Goal: Task Accomplishment & Management: Manage account settings

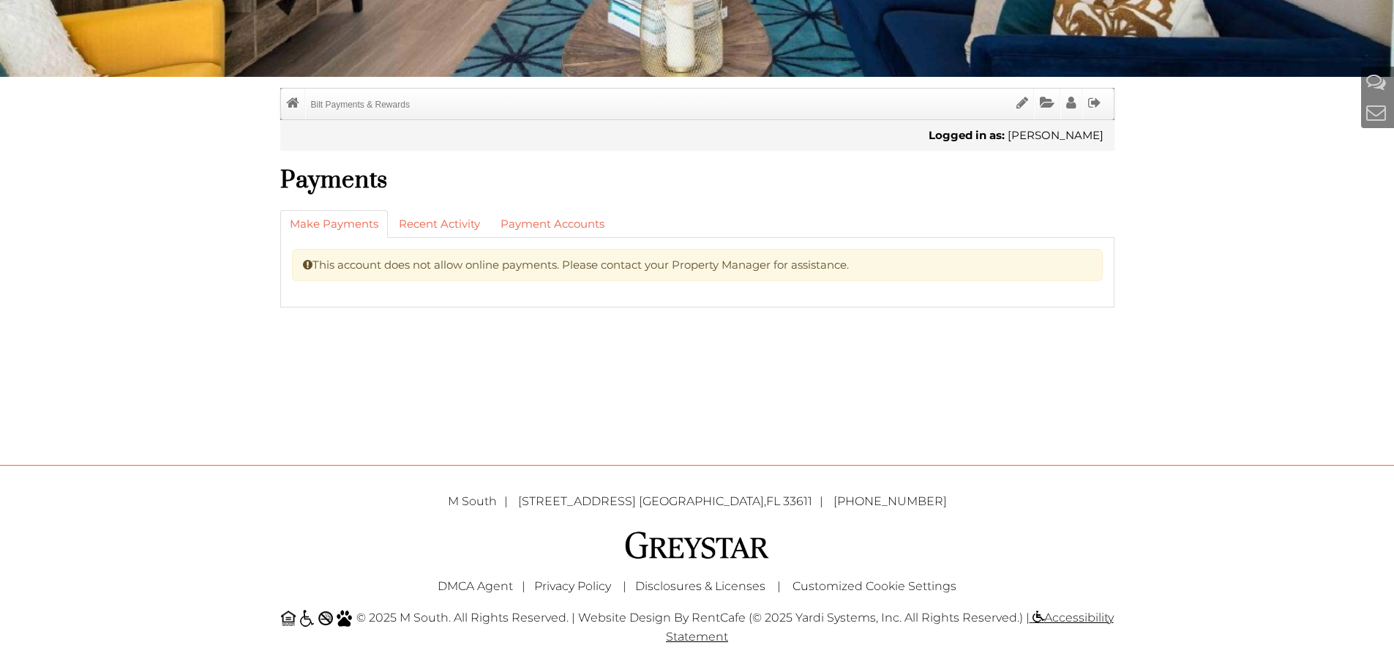
scroll to position [366, 0]
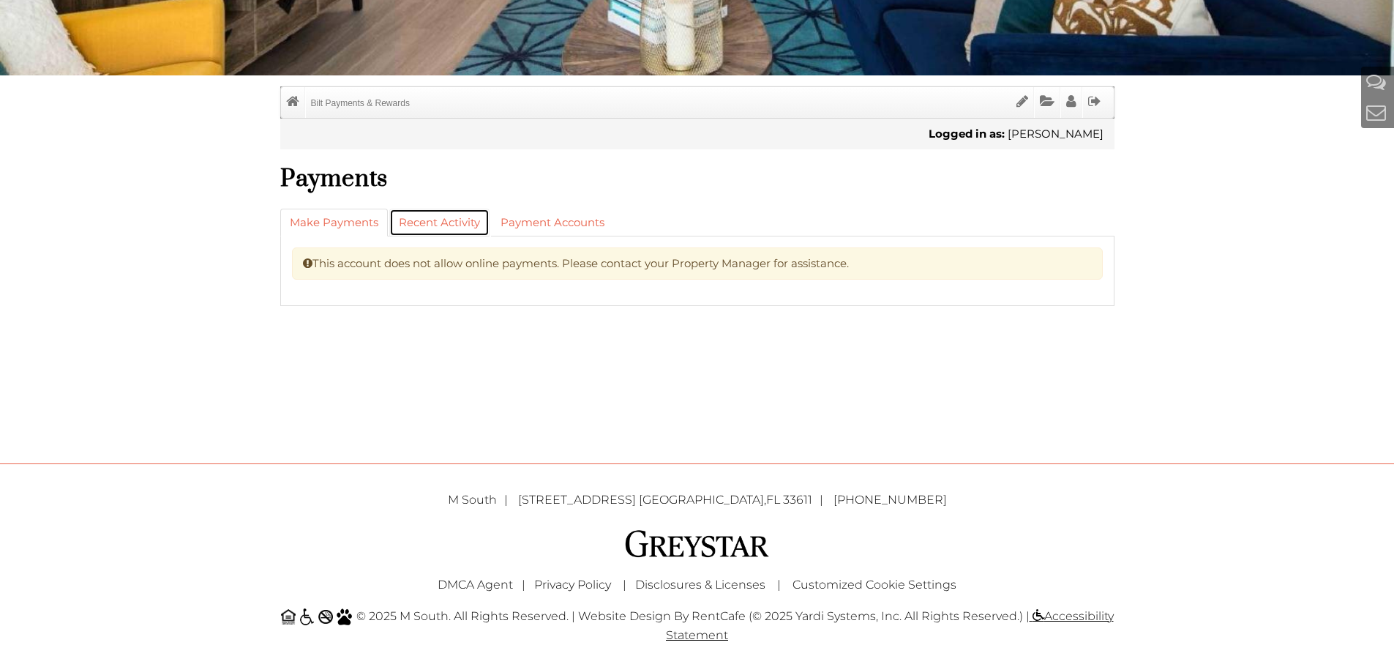
click at [464, 221] on link "Recent Activity" at bounding box center [439, 223] width 100 height 28
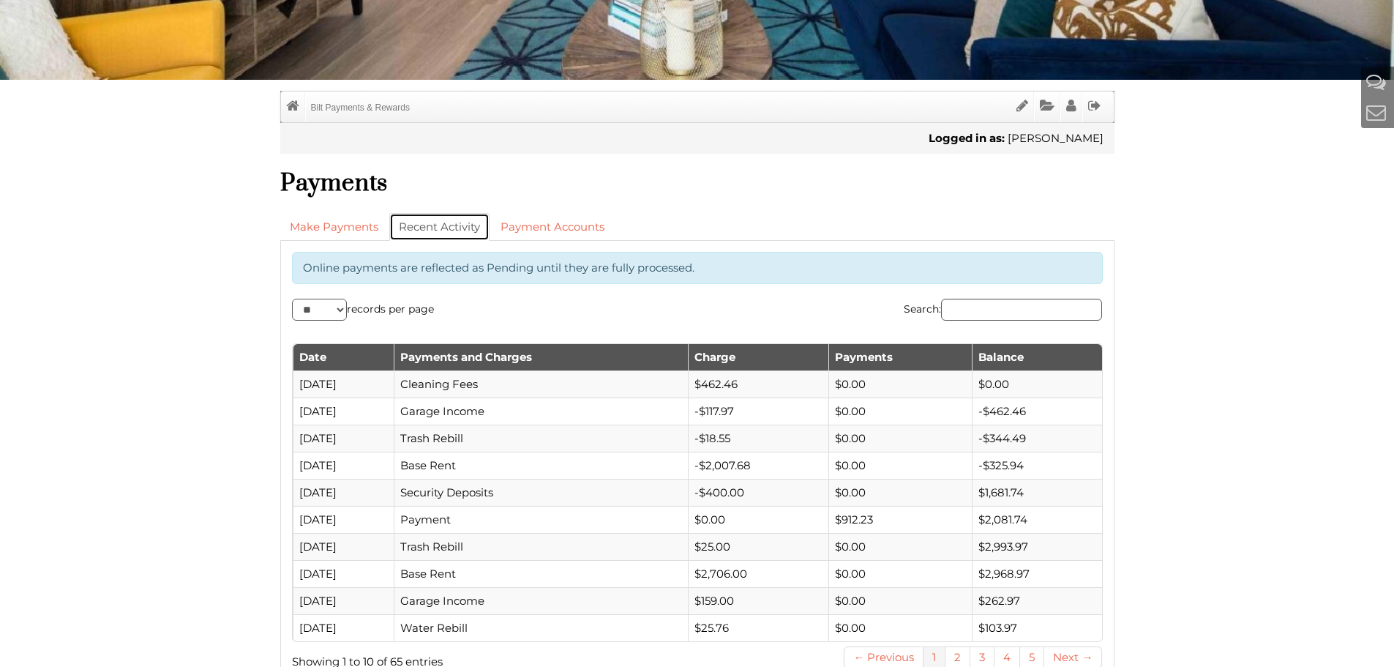
scroll to position [366, 0]
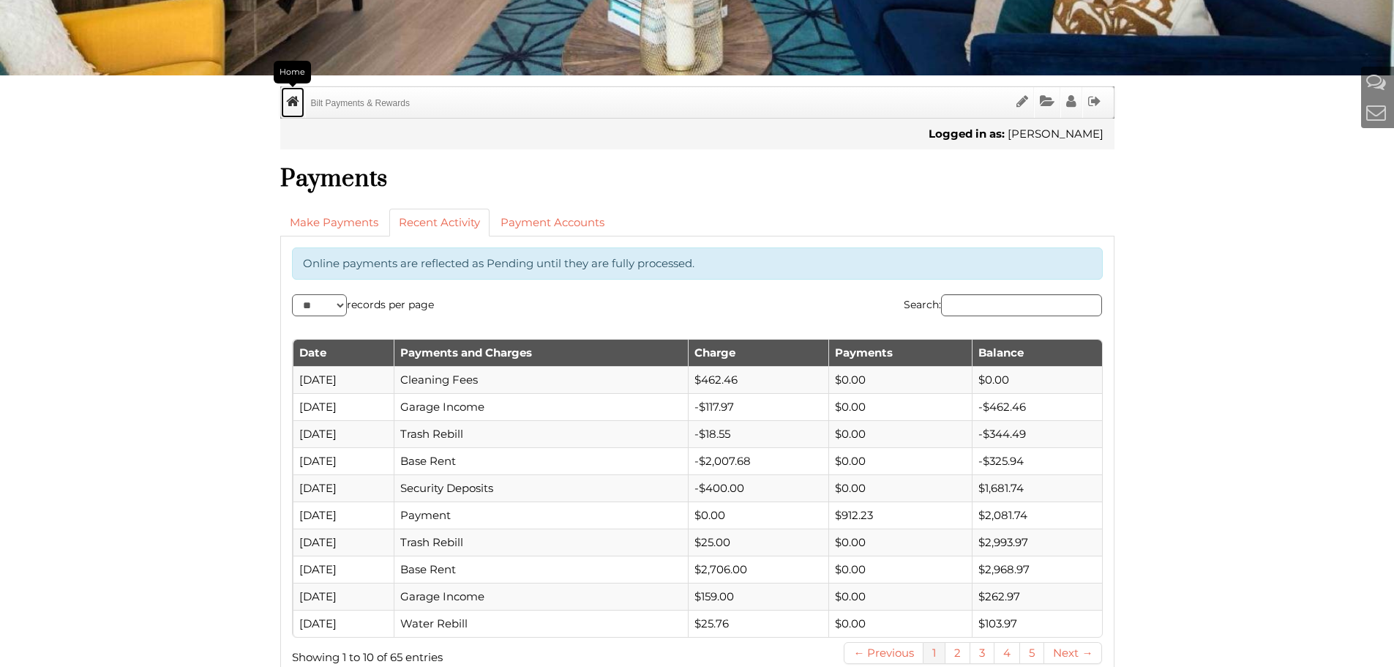
click at [298, 102] on icon "Home" at bounding box center [292, 101] width 13 height 14
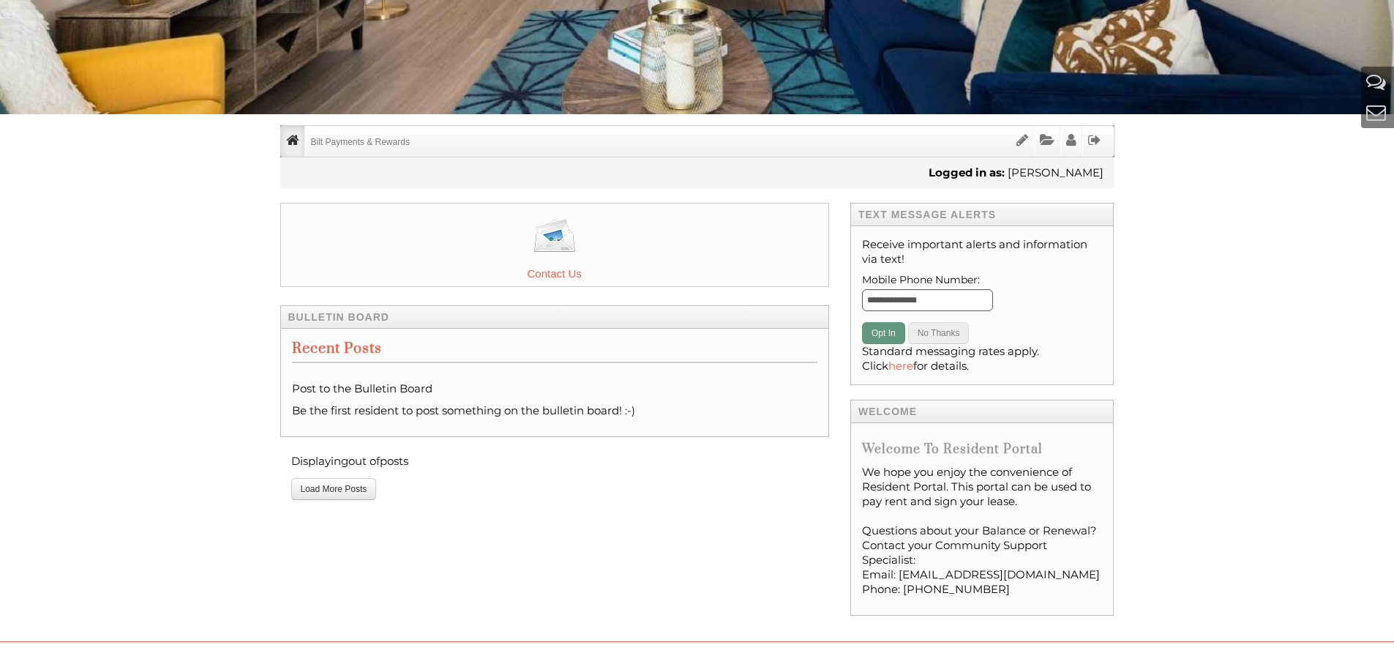
scroll to position [366, 0]
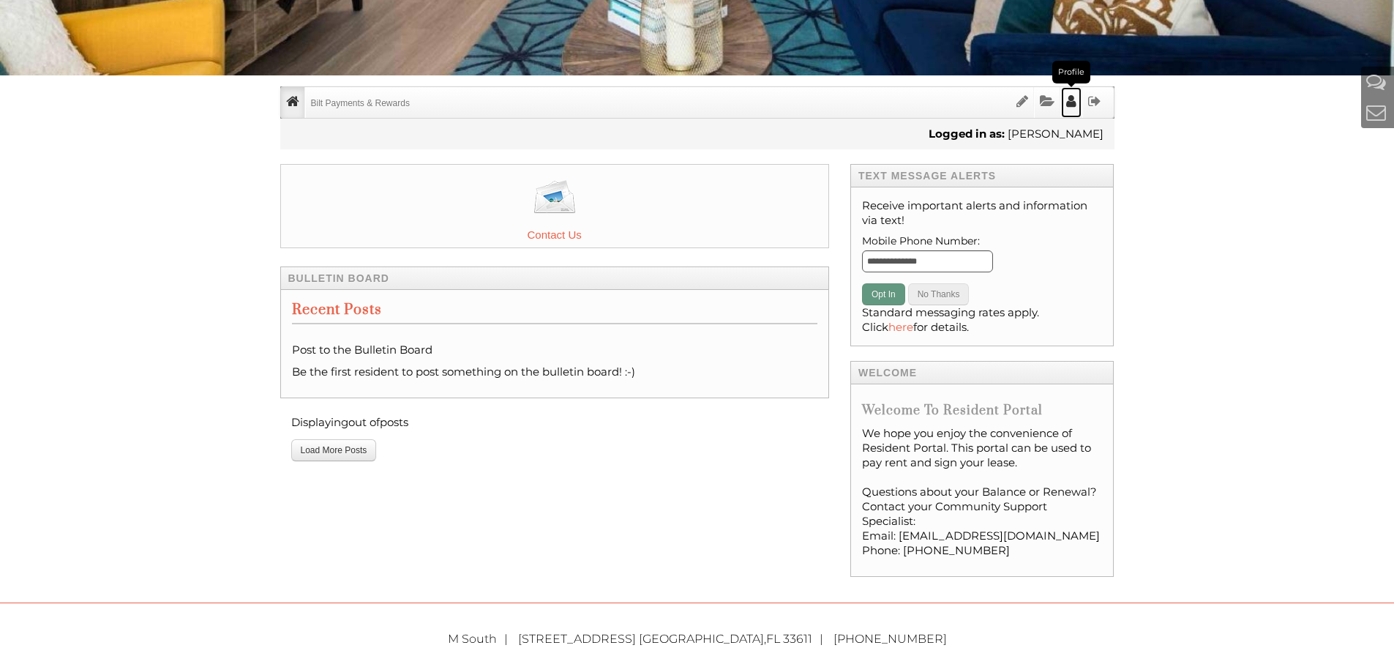
click at [1072, 104] on icon "Profile" at bounding box center [1071, 101] width 10 height 14
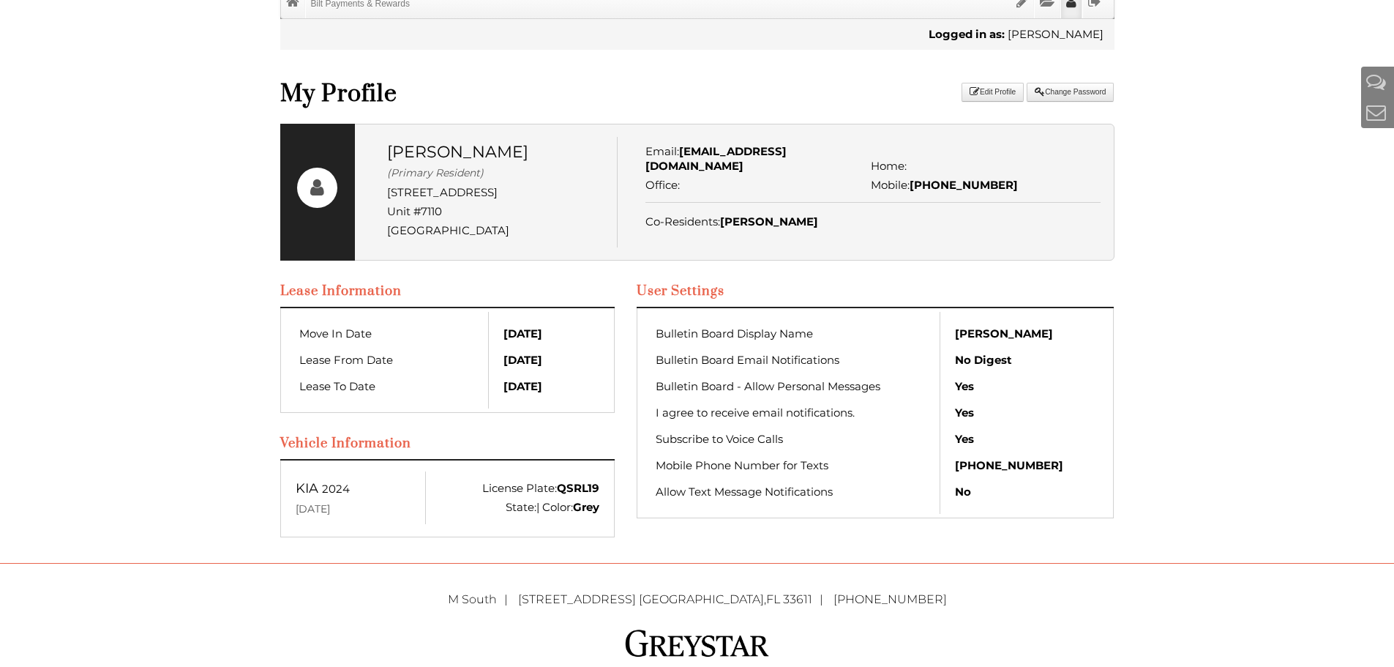
scroll to position [512, 0]
